Goal: Task Accomplishment & Management: Manage account settings

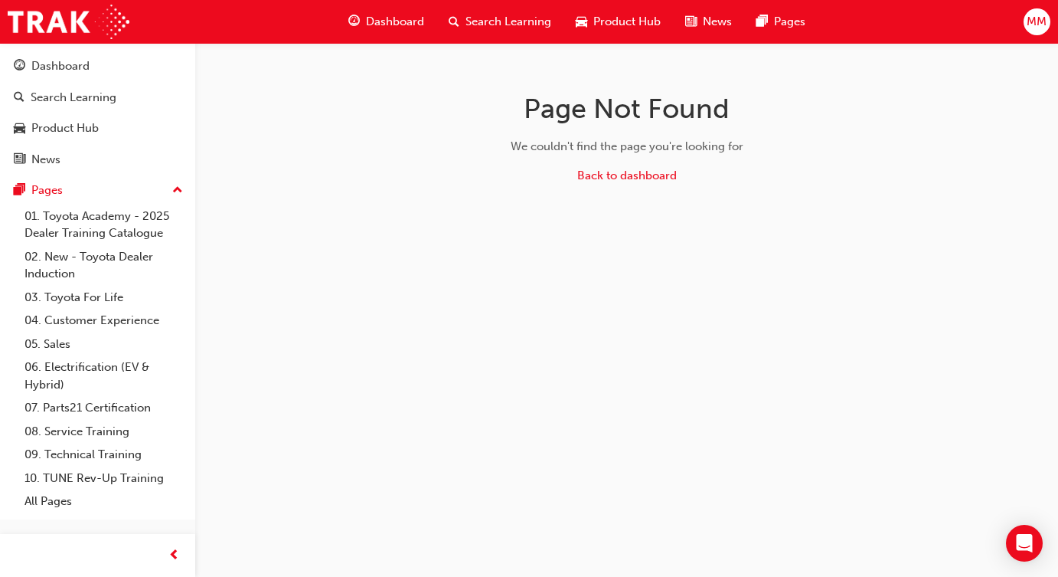
click at [1037, 15] on span "MM" at bounding box center [1037, 22] width 20 height 18
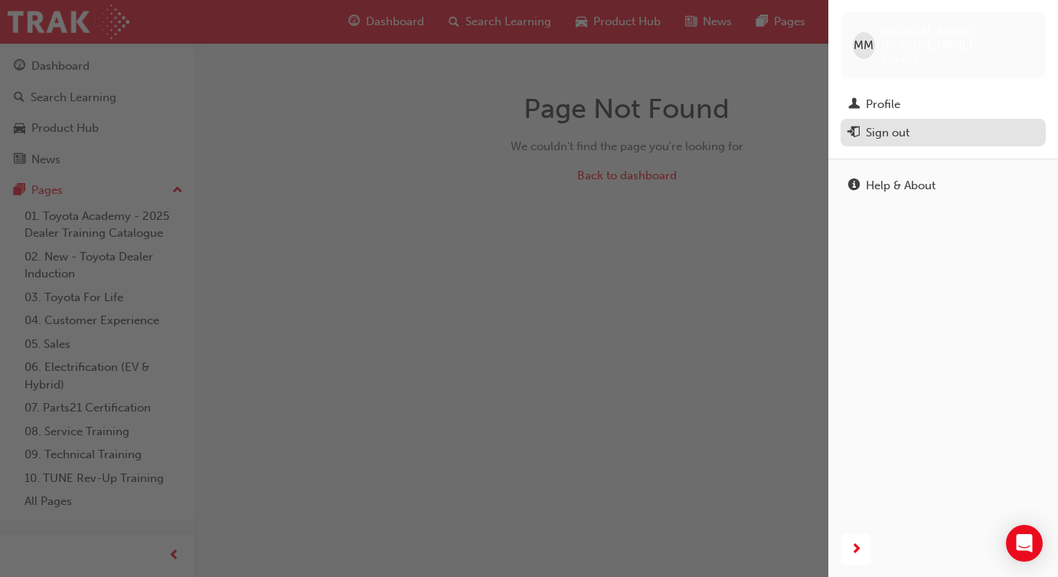
click at [879, 124] on div "Sign out" at bounding box center [888, 133] width 44 height 18
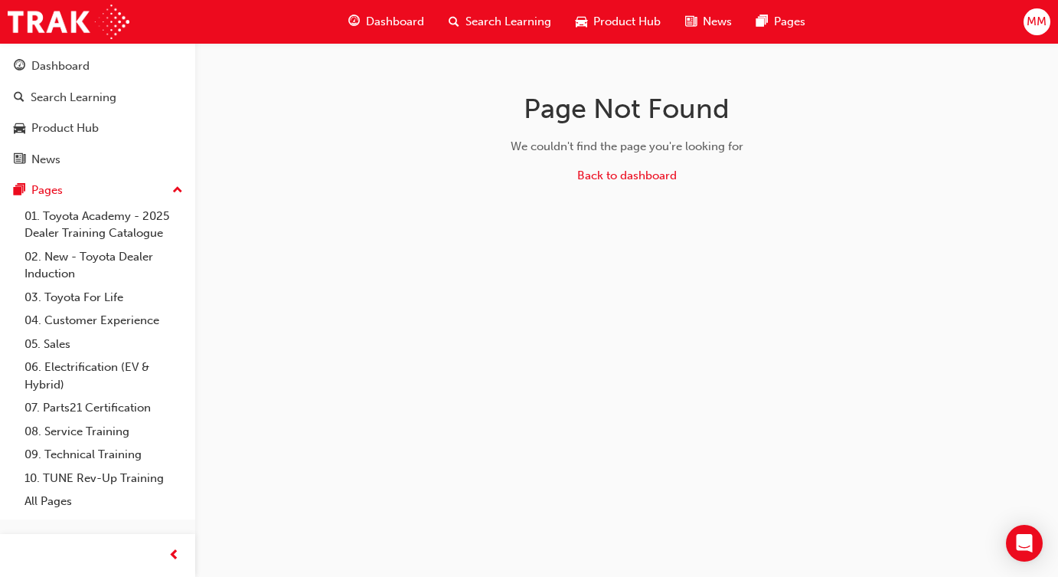
click at [1038, 15] on span "MM" at bounding box center [1037, 22] width 20 height 18
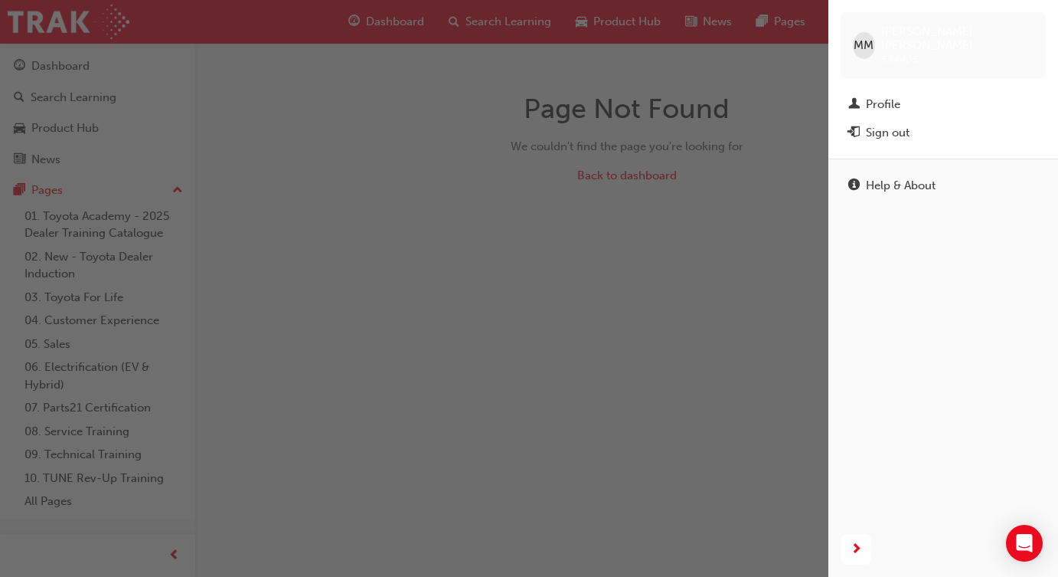
click at [874, 42] on span "MM" at bounding box center [864, 46] width 20 height 18
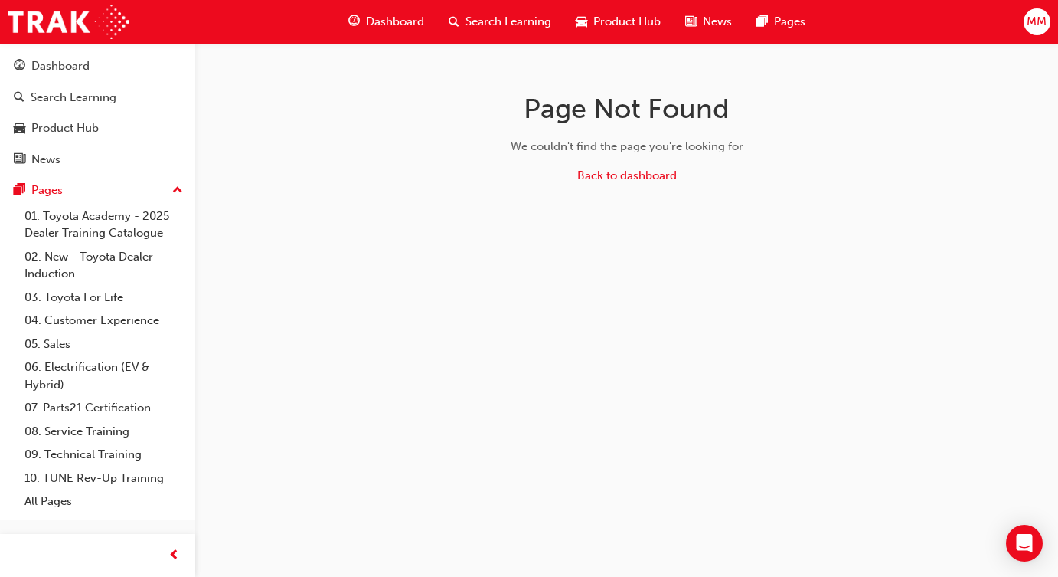
click at [1047, 32] on button "MM" at bounding box center [1037, 21] width 27 height 27
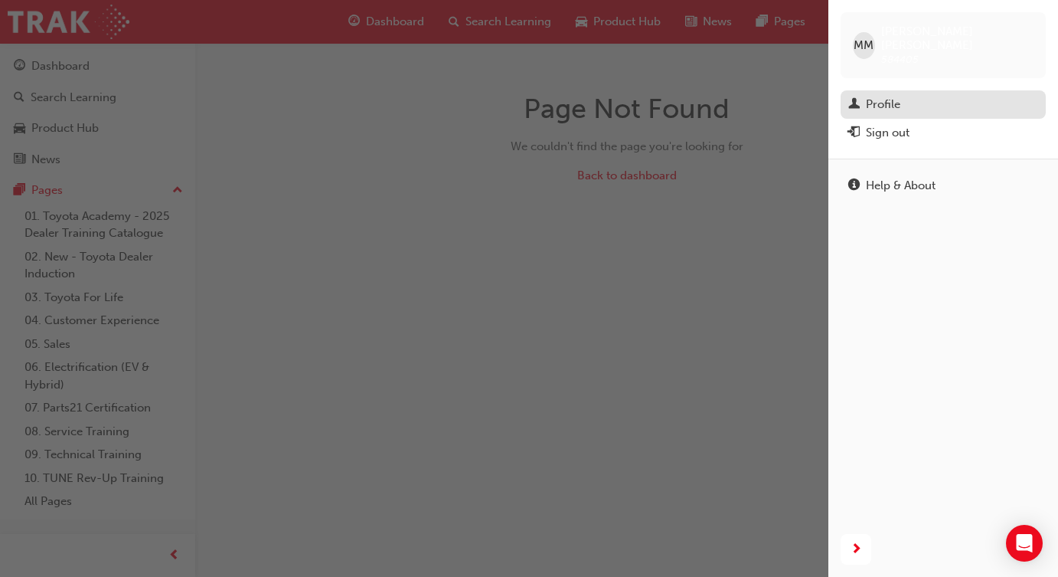
click at [908, 95] on div "Profile" at bounding box center [943, 104] width 190 height 19
